Goal: Find contact information: Find contact information

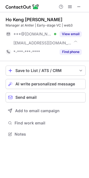
scroll to position [130, 89]
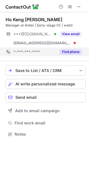
click at [78, 51] on button "Find phone" at bounding box center [70, 52] width 22 height 6
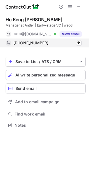
scroll to position [121, 89]
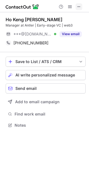
click at [79, 5] on span at bounding box center [78, 6] width 4 height 4
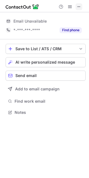
scroll to position [144, 89]
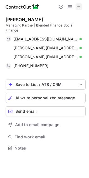
click at [78, 5] on span at bounding box center [78, 6] width 4 height 4
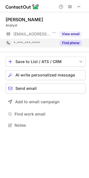
scroll to position [121, 89]
click at [73, 42] on button "Find phone" at bounding box center [70, 43] width 22 height 6
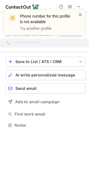
click at [80, 13] on span at bounding box center [80, 15] width 4 height 6
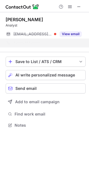
click at [79, 4] on div "Phone number for this profile is not available Try another profile" at bounding box center [44, 24] width 89 height 41
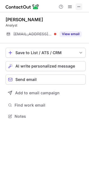
click at [80, 5] on span at bounding box center [78, 6] width 4 height 4
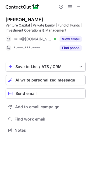
scroll to position [126, 89]
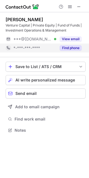
click at [75, 49] on button "Find phone" at bounding box center [70, 48] width 22 height 6
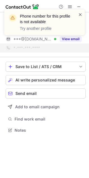
click at [79, 15] on span at bounding box center [80, 15] width 4 height 6
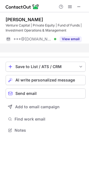
scroll to position [118, 89]
click at [76, 5] on div "Phone number for this profile is not available Try another profile" at bounding box center [44, 24] width 89 height 41
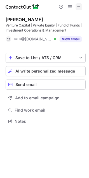
click at [78, 6] on span at bounding box center [78, 6] width 4 height 4
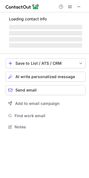
scroll to position [135, 89]
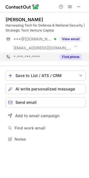
click at [75, 58] on button "Find phone" at bounding box center [70, 57] width 22 height 6
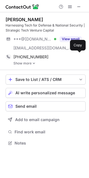
scroll to position [139, 89]
click at [28, 64] on link "Show more" at bounding box center [49, 63] width 72 height 4
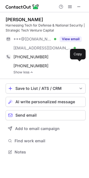
scroll to position [148, 89]
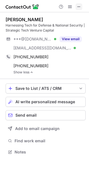
click at [81, 6] on span at bounding box center [78, 6] width 4 height 4
click at [78, 6] on span at bounding box center [78, 6] width 4 height 4
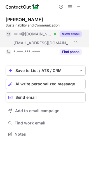
scroll to position [130, 89]
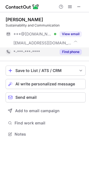
click at [74, 51] on button "Find phone" at bounding box center [70, 52] width 22 height 6
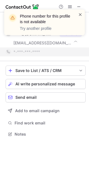
click at [82, 15] on span at bounding box center [80, 15] width 4 height 6
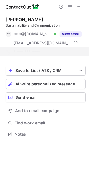
click at [79, 6] on div "Phone number for this profile is not available Try another profile" at bounding box center [44, 24] width 89 height 41
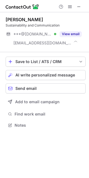
scroll to position [121, 89]
click at [79, 6] on div "Phone number for this profile is not available Try another profile" at bounding box center [44, 9] width 89 height 11
click at [79, 6] on span at bounding box center [78, 6] width 4 height 4
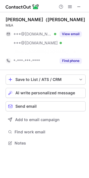
scroll to position [130, 89]
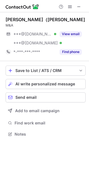
click at [75, 59] on div "[PERSON_NAME]（[PERSON_NAME] ***@[DOMAIN_NAME] Verified ***@[DOMAIN_NAME] Verifi…" at bounding box center [46, 36] width 80 height 49
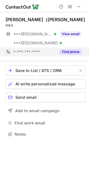
click at [74, 49] on button "Find phone" at bounding box center [70, 52] width 22 height 6
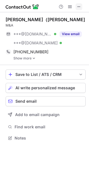
scroll to position [134, 89]
click at [26, 60] on link "Show more" at bounding box center [49, 58] width 72 height 4
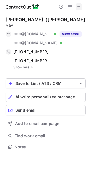
click at [80, 7] on span at bounding box center [78, 6] width 4 height 4
